Goal: Task Accomplishment & Management: Manage account settings

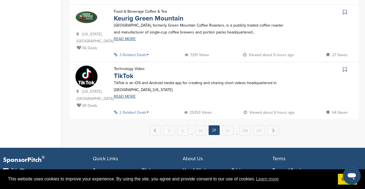
scroll to position [604, 0]
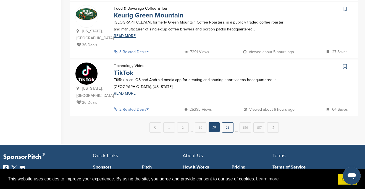
click at [225, 122] on link "21" at bounding box center [228, 127] width 12 height 10
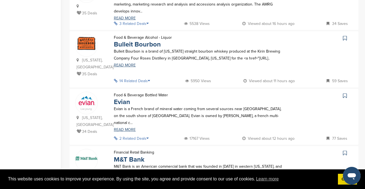
scroll to position [285, 0]
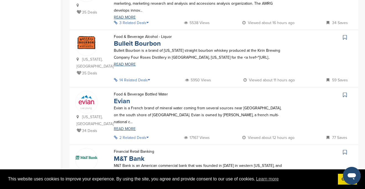
click at [127, 97] on link "Evian" at bounding box center [122, 101] width 16 height 8
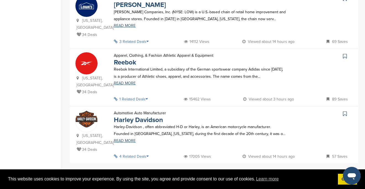
scroll to position [554, 0]
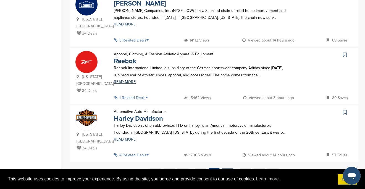
click at [225, 168] on link "22" at bounding box center [228, 173] width 12 height 10
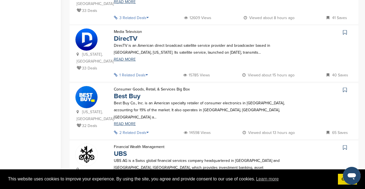
scroll to position [466, 0]
click at [134, 92] on link "Best Buy" at bounding box center [127, 96] width 27 height 8
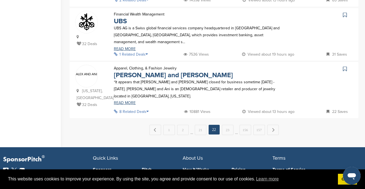
scroll to position [598, 0]
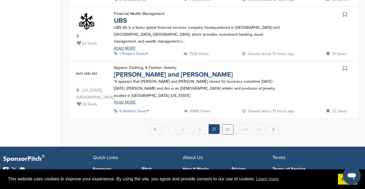
click at [225, 124] on link "23" at bounding box center [228, 129] width 12 height 10
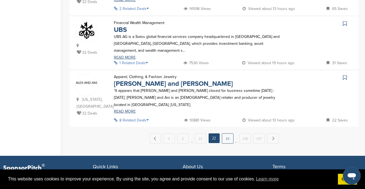
click at [229, 133] on link "23" at bounding box center [228, 138] width 12 height 10
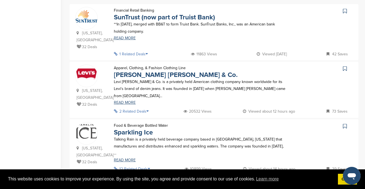
scroll to position [141, 0]
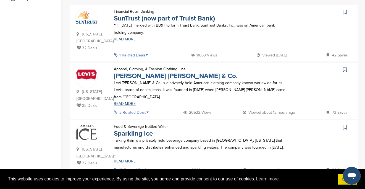
click at [145, 72] on link "Levi Strauss & Co." at bounding box center [176, 76] width 124 height 8
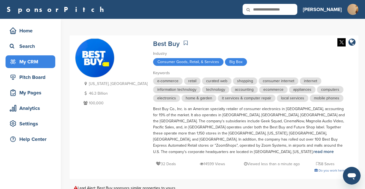
click at [20, 60] on div "My CRM" at bounding box center [31, 62] width 47 height 10
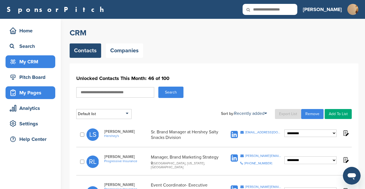
click at [27, 95] on div "My Pages" at bounding box center [31, 93] width 47 height 10
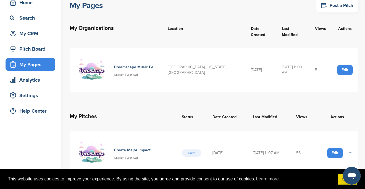
scroll to position [28, 0]
click at [138, 147] on h4 "Create Major Impact On Millienials And Genz With Dreamscape Music Festival" at bounding box center [135, 150] width 43 height 6
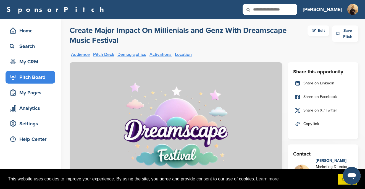
click at [324, 31] on div "Edit" at bounding box center [319, 30] width 22 height 11
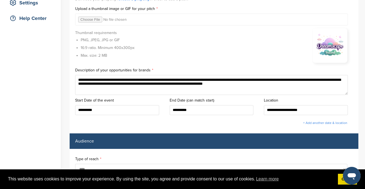
scroll to position [145, 0]
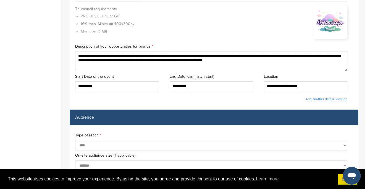
click at [170, 65] on textarea "**********" at bounding box center [211, 61] width 273 height 20
drag, startPoint x: 170, startPoint y: 65, endPoint x: 138, endPoint y: 64, distance: 31.3
click at [138, 64] on textarea "**********" at bounding box center [211, 61] width 273 height 20
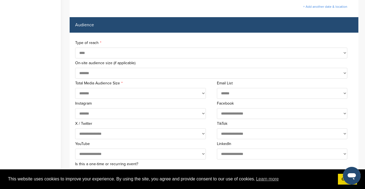
scroll to position [241, 0]
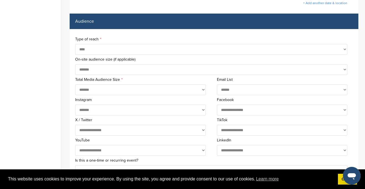
type textarea "**********"
click at [131, 69] on select "**********" at bounding box center [211, 69] width 272 height 11
click at [75, 65] on select "**********" at bounding box center [211, 69] width 272 height 11
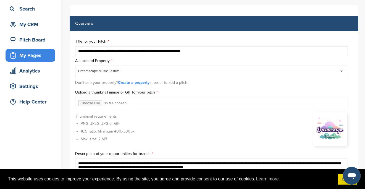
scroll to position [0, 0]
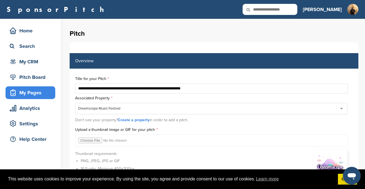
click at [38, 95] on div "My Pages" at bounding box center [31, 93] width 47 height 10
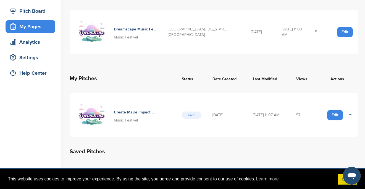
scroll to position [62, 0]
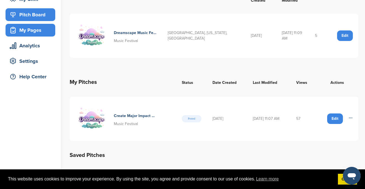
click at [34, 18] on div "Pitch Board" at bounding box center [31, 15] width 47 height 10
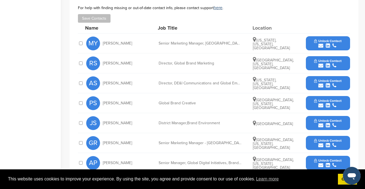
scroll to position [261, 0]
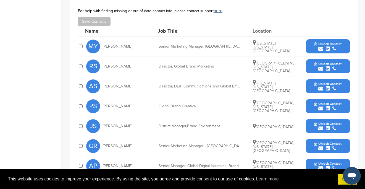
click at [329, 38] on button "Unlock Contact" at bounding box center [328, 46] width 41 height 17
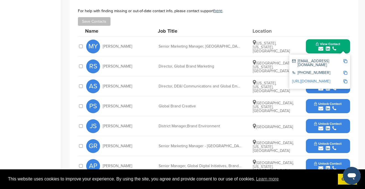
click at [346, 59] on img at bounding box center [346, 61] width 4 height 4
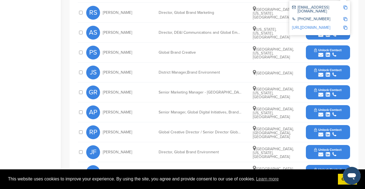
scroll to position [318, 0]
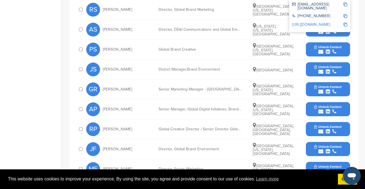
click at [315, 45] on span "Unlock Contact" at bounding box center [327, 47] width 27 height 4
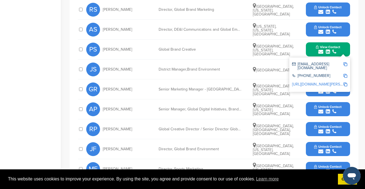
click at [344, 62] on img at bounding box center [346, 64] width 4 height 4
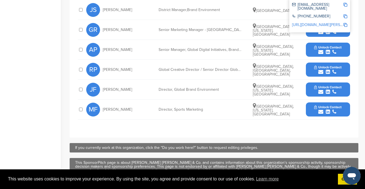
scroll to position [378, 0]
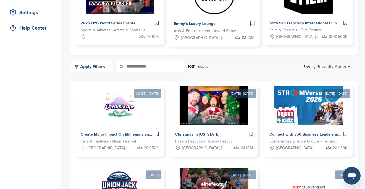
scroll to position [112, 0]
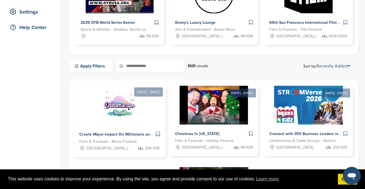
click at [98, 136] on span "Create Major Impact On Millienials and Genz With Dreamscape Music Festival" at bounding box center [151, 134] width 145 height 5
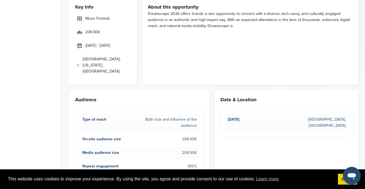
scroll to position [203, 0]
